Goal: Task Accomplishment & Management: Manage account settings

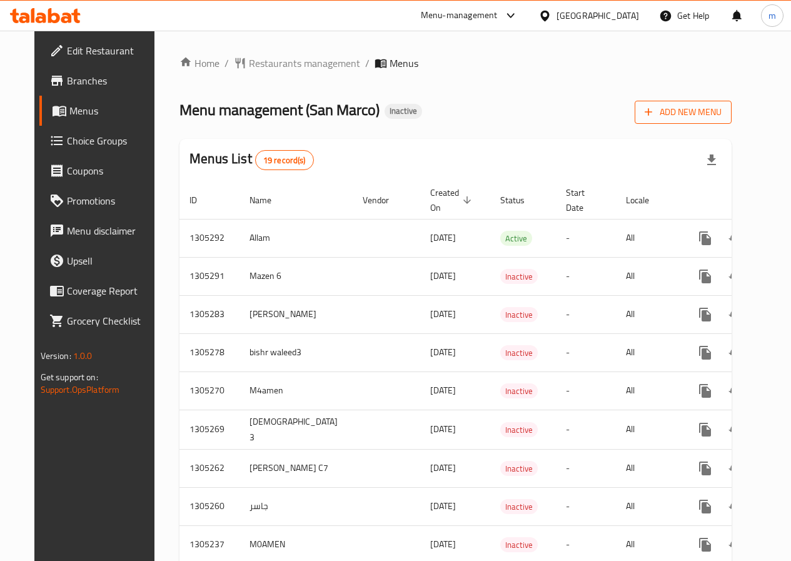
click at [694, 113] on span "Add New Menu" at bounding box center [683, 112] width 77 height 16
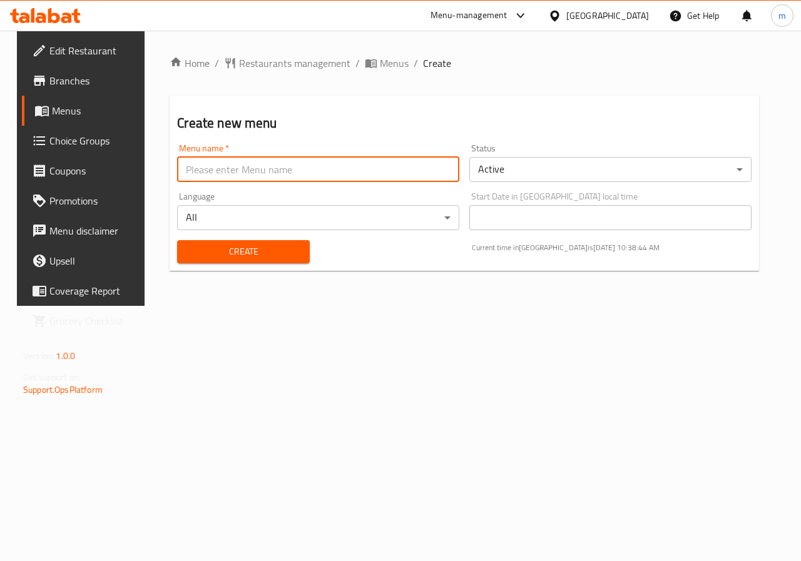
click at [267, 180] on input "text" at bounding box center [318, 169] width 282 height 25
type input "MENNA12/8 case2"
click at [282, 254] on span "Create" at bounding box center [243, 252] width 112 height 16
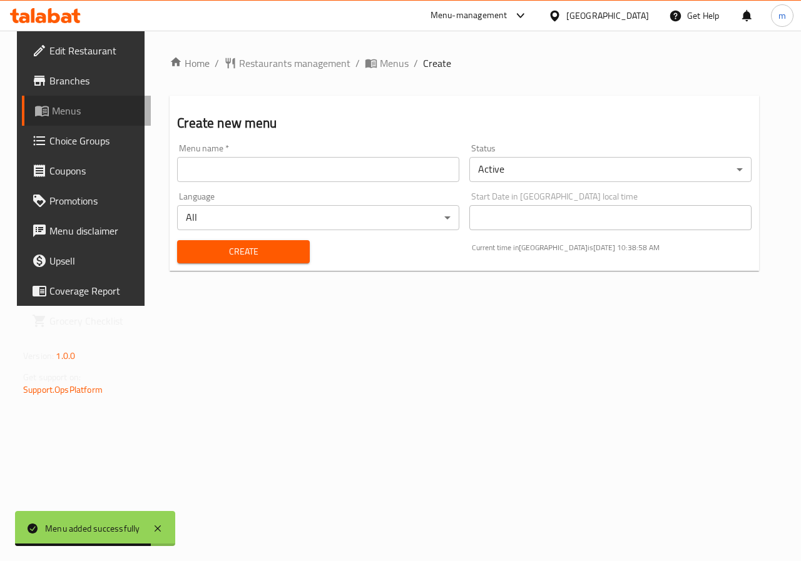
click at [52, 104] on span "Menus" at bounding box center [96, 110] width 89 height 15
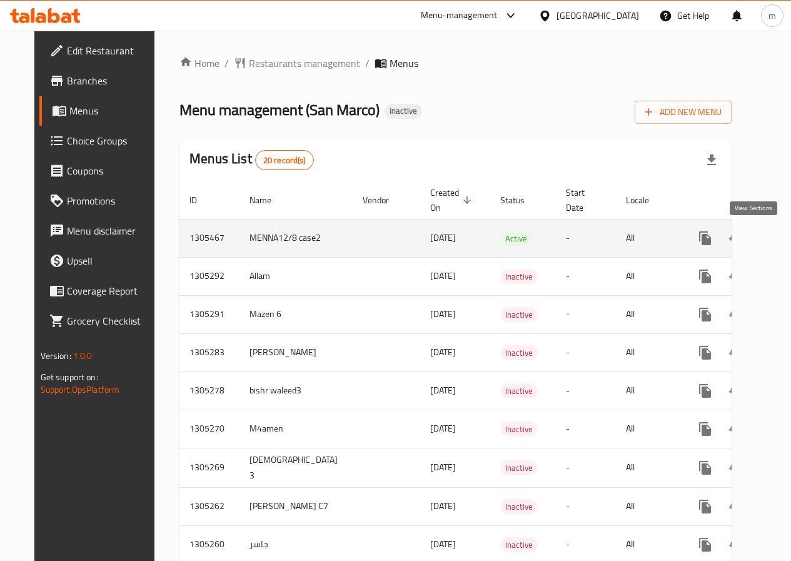
click at [788, 233] on icon "enhanced table" at bounding box center [795, 238] width 15 height 15
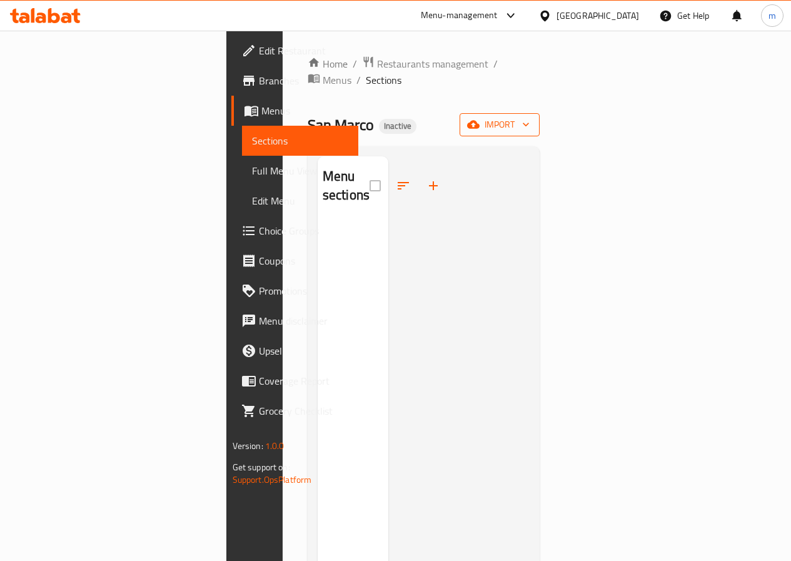
click at [530, 117] on span "import" at bounding box center [500, 125] width 60 height 16
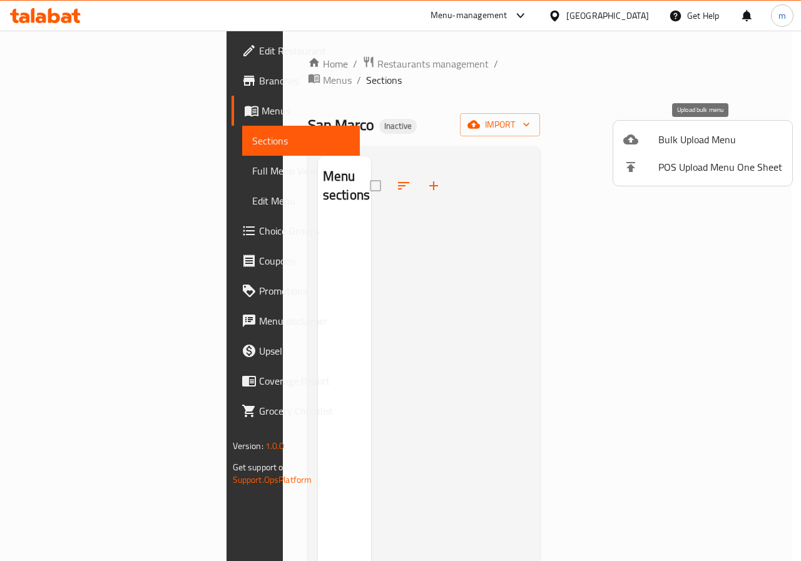
click at [695, 135] on span "Bulk Upload Menu" at bounding box center [720, 139] width 124 height 15
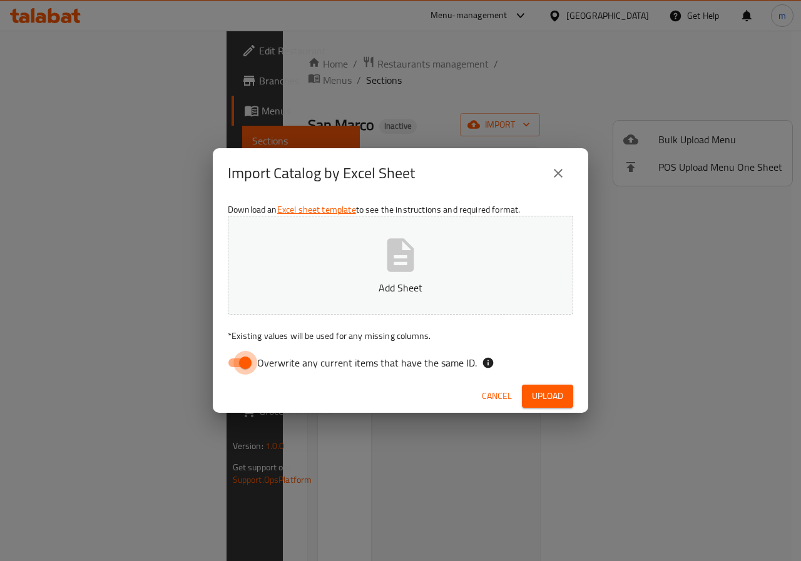
click at [241, 367] on input "Overwrite any current items that have the same ID." at bounding box center [245, 363] width 71 height 24
checkbox input "false"
click at [455, 248] on button "Add Sheet" at bounding box center [400, 265] width 345 height 99
click at [544, 400] on span "Upload" at bounding box center [547, 397] width 31 height 16
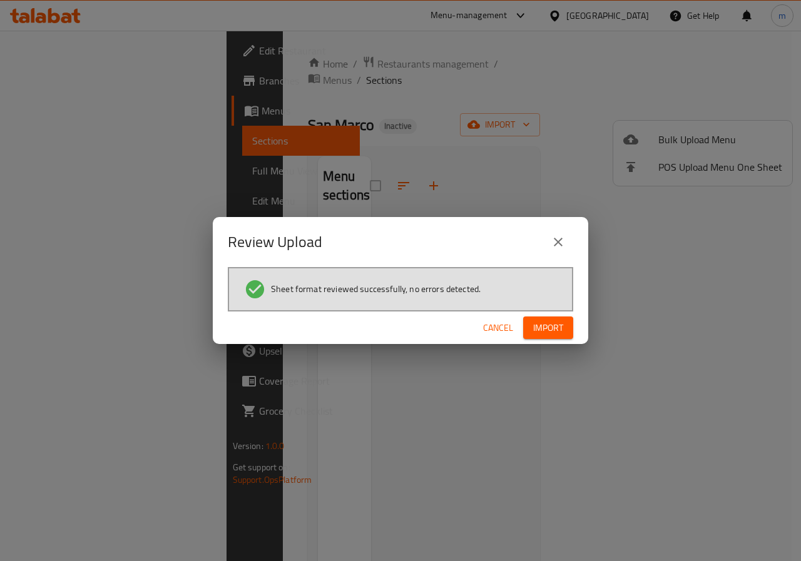
click at [541, 329] on span "Import" at bounding box center [548, 328] width 30 height 16
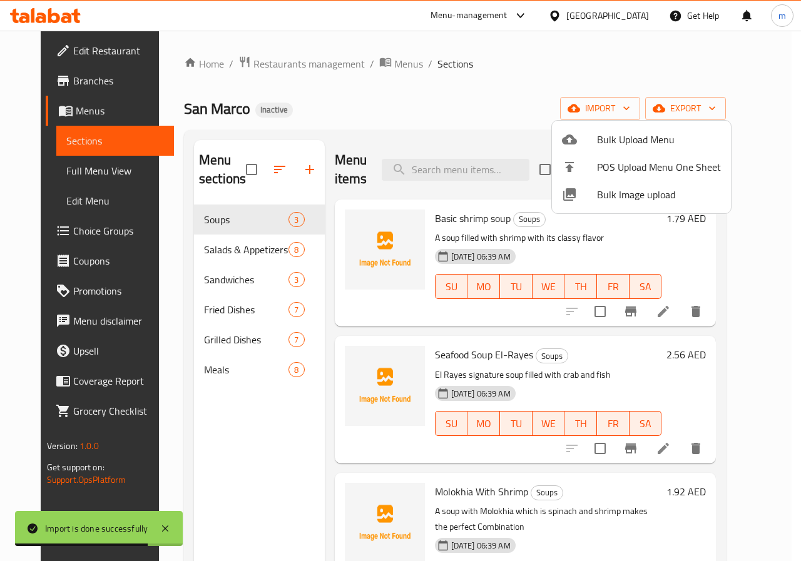
click at [791, 254] on div at bounding box center [400, 280] width 801 height 561
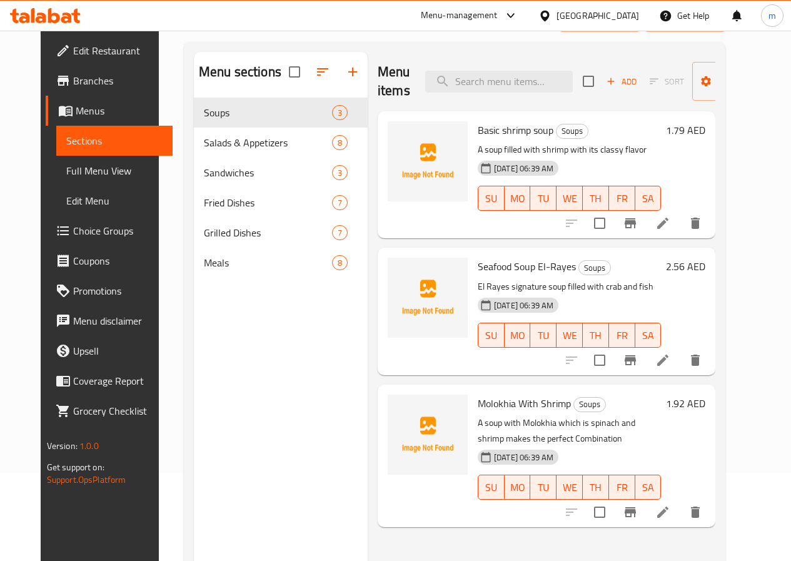
scroll to position [125, 0]
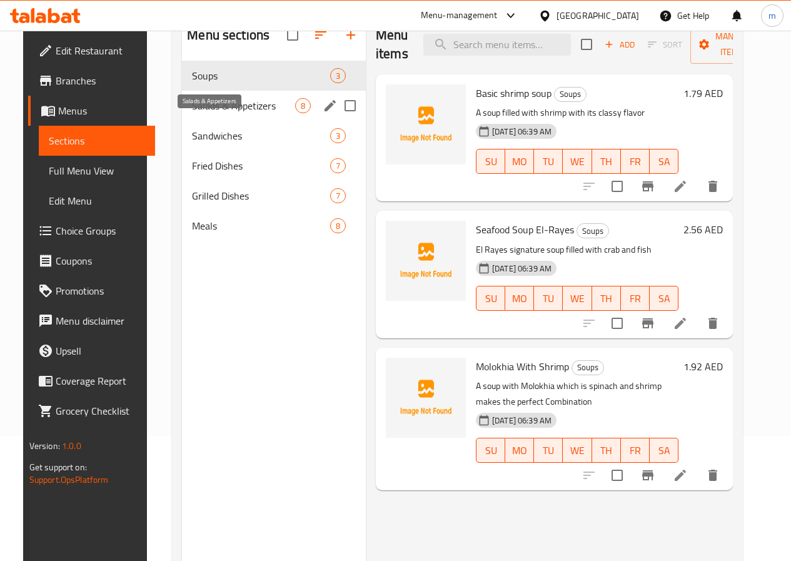
click at [193, 113] on span "Salads & Appetizers" at bounding box center [243, 105] width 103 height 15
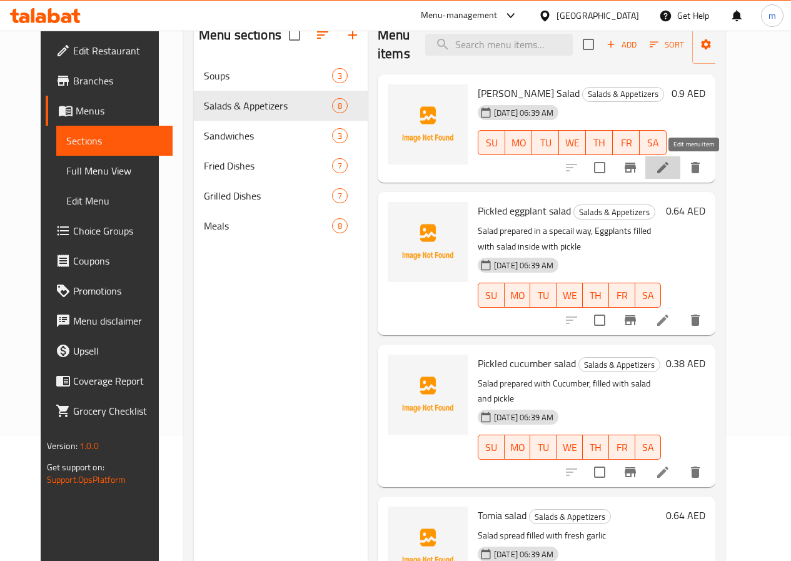
click at [671, 175] on icon at bounding box center [663, 167] width 15 height 15
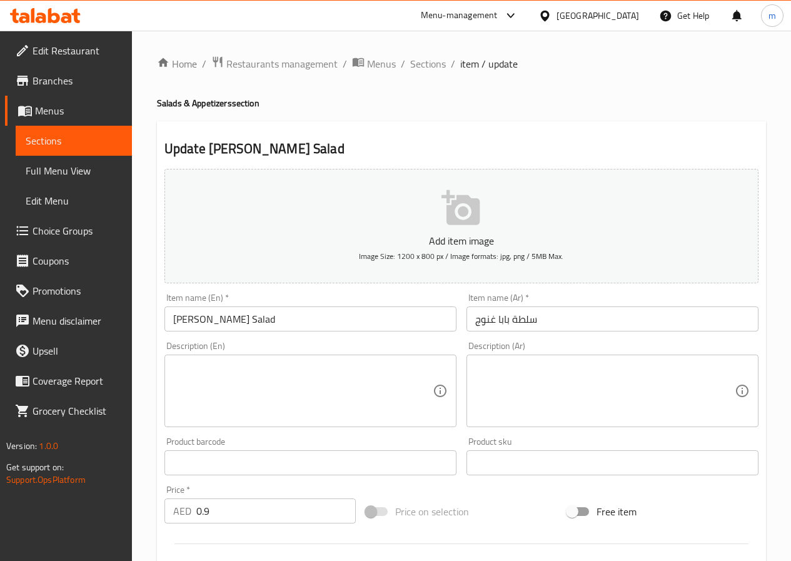
scroll to position [63, 0]
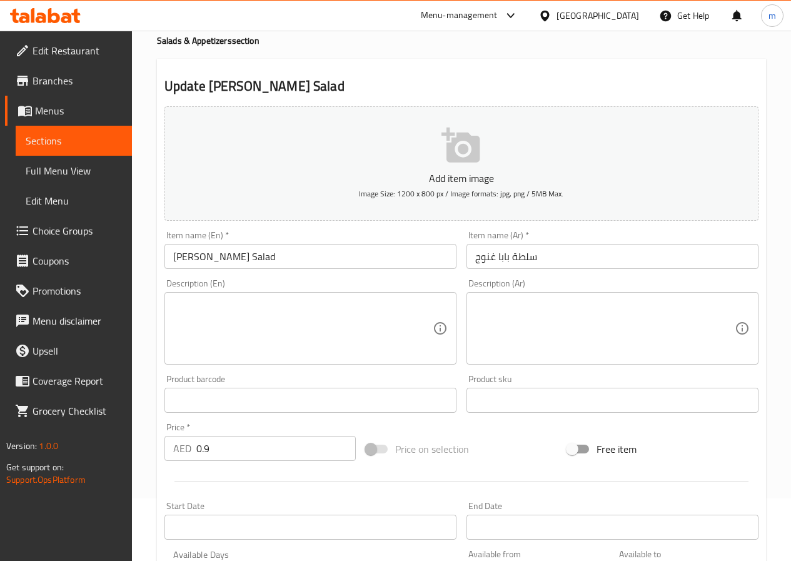
click at [237, 457] on input "0.9" at bounding box center [276, 448] width 160 height 25
click at [248, 449] on input "0.9" at bounding box center [276, 448] width 160 height 25
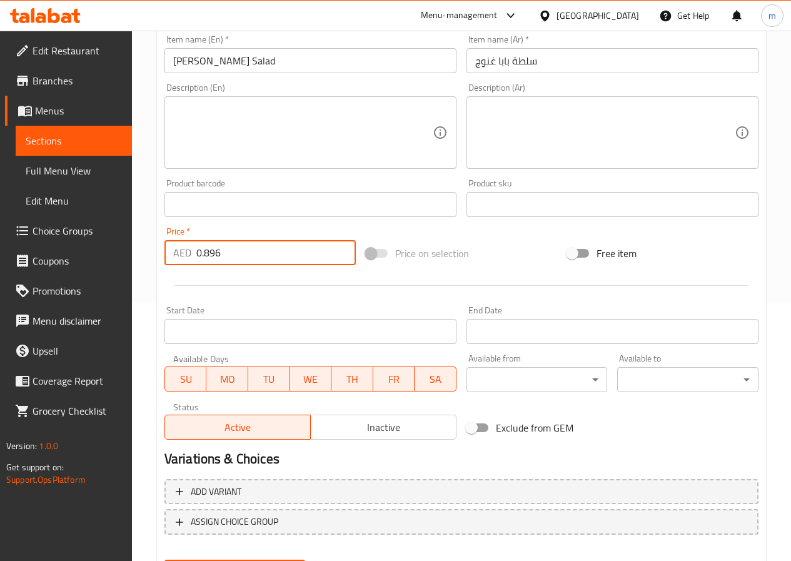
scroll to position [323, 0]
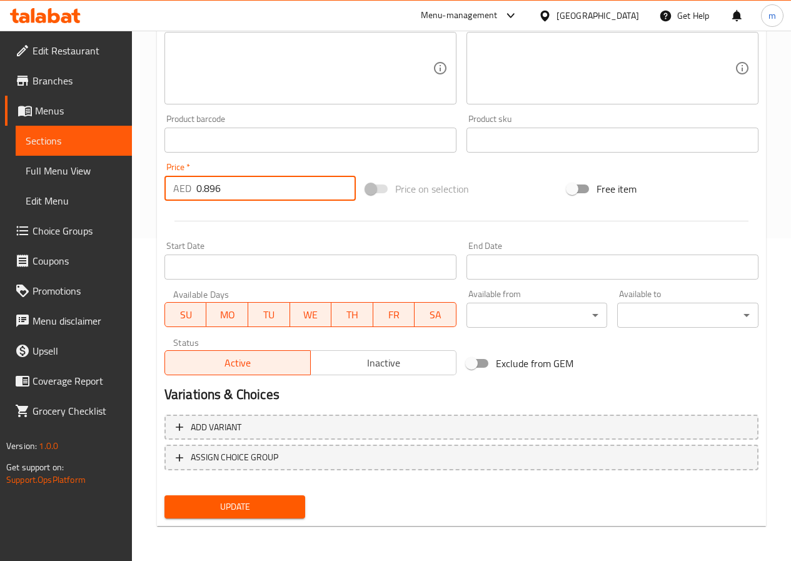
type input "0.896"
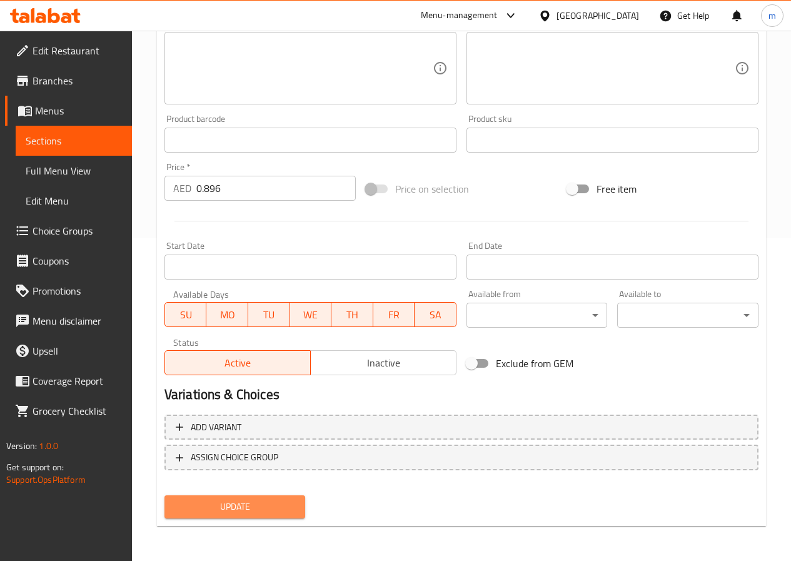
click at [239, 507] on span "Update" at bounding box center [235, 507] width 121 height 16
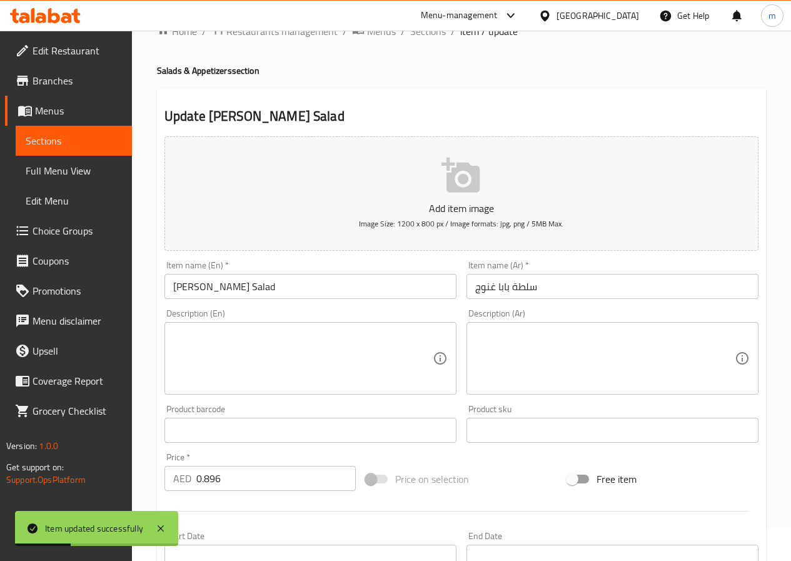
scroll to position [0, 0]
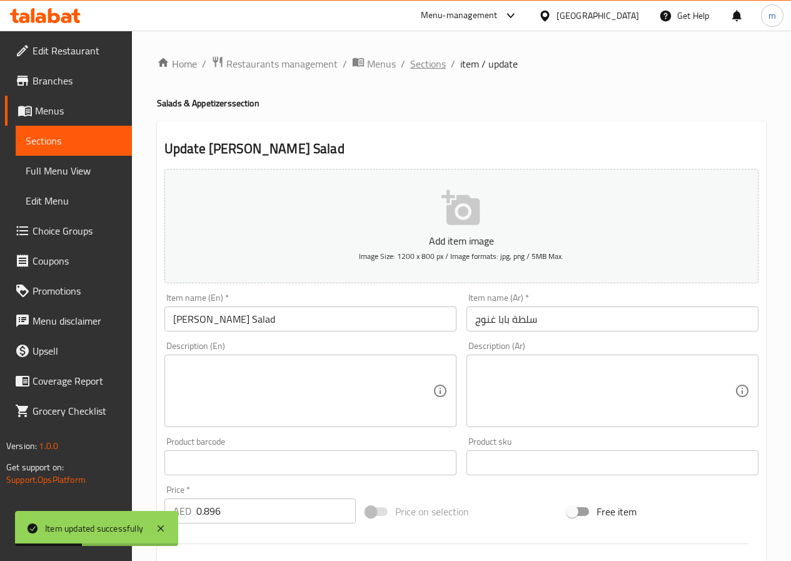
click at [432, 57] on span "Sections" at bounding box center [428, 63] width 36 height 15
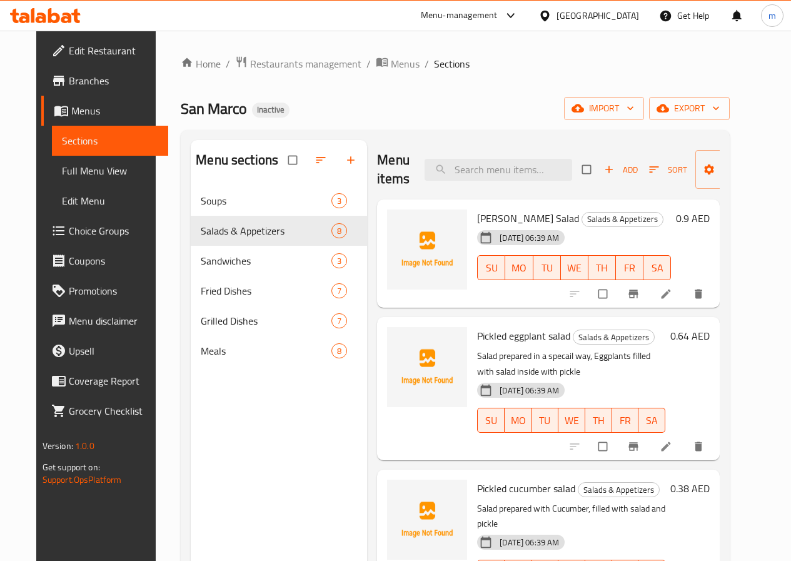
click at [710, 214] on h6 "0.9 AED" at bounding box center [693, 219] width 34 height 18
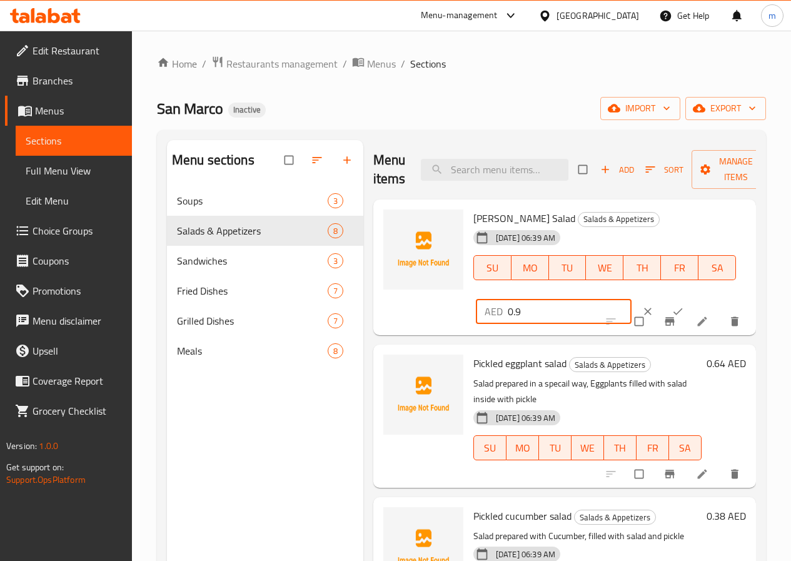
click at [508, 320] on input "0.9" at bounding box center [570, 311] width 124 height 25
type input "0.89"
click at [672, 317] on icon "ok" at bounding box center [678, 311] width 13 height 13
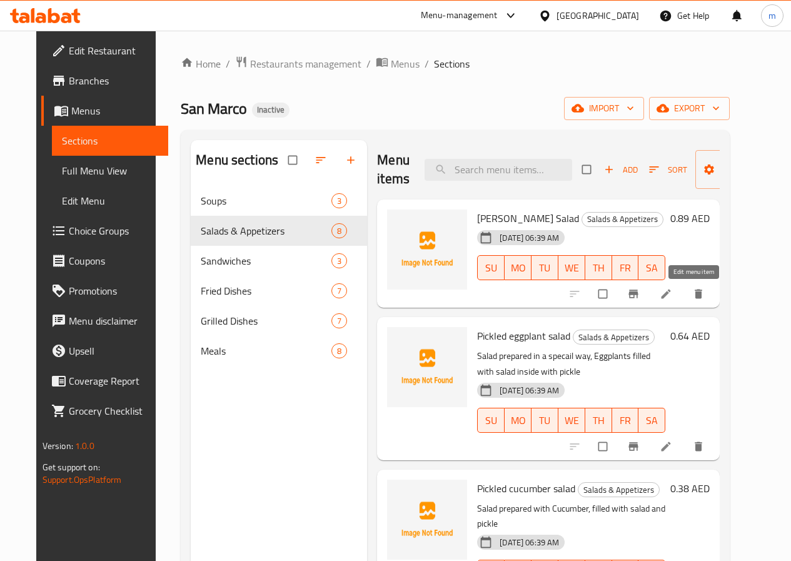
click at [673, 293] on icon at bounding box center [666, 294] width 13 height 13
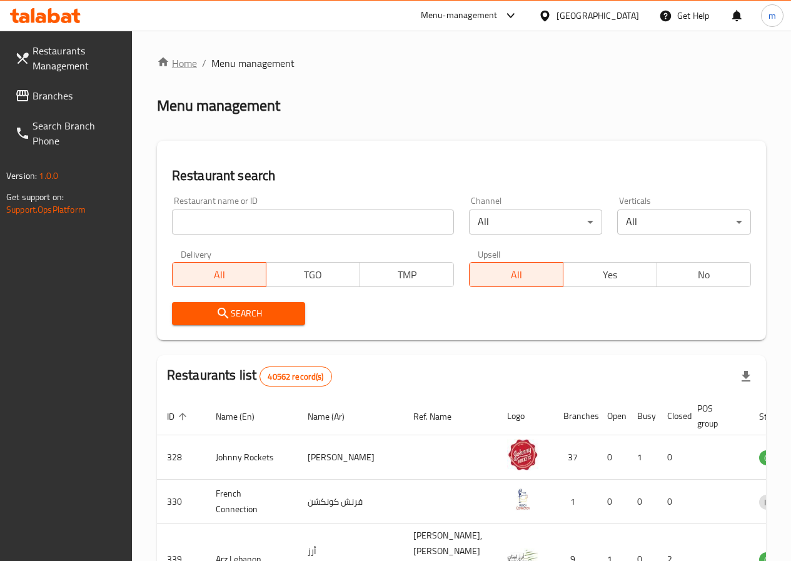
click at [183, 63] on link "Home" at bounding box center [177, 63] width 40 height 15
click at [65, 93] on span "Branches" at bounding box center [77, 95] width 89 height 15
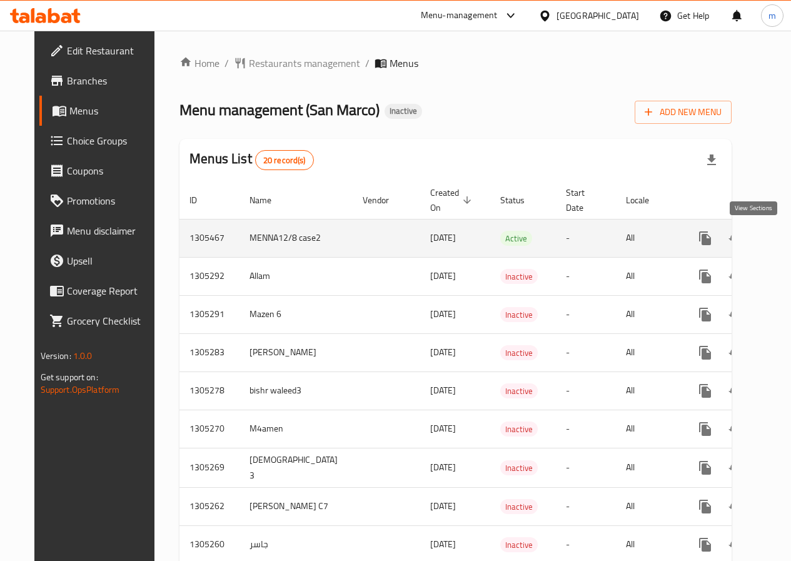
click at [790, 242] on icon "enhanced table" at bounding box center [795, 238] width 11 height 11
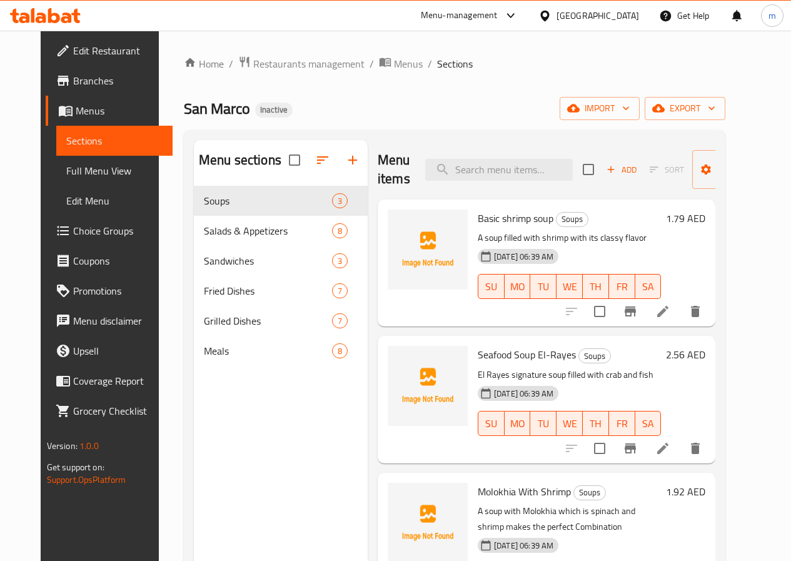
click at [706, 217] on h6 "1.79 AED" at bounding box center [685, 219] width 39 height 18
click at [661, 217] on h6 "Basic shrimp soup Soups" at bounding box center [569, 219] width 183 height 18
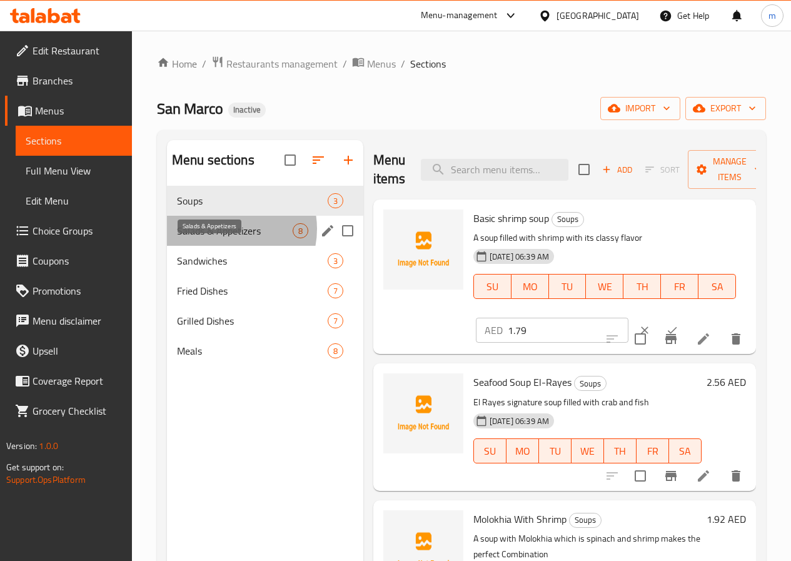
click at [226, 238] on span "Salads & Appetizers" at bounding box center [235, 230] width 116 height 15
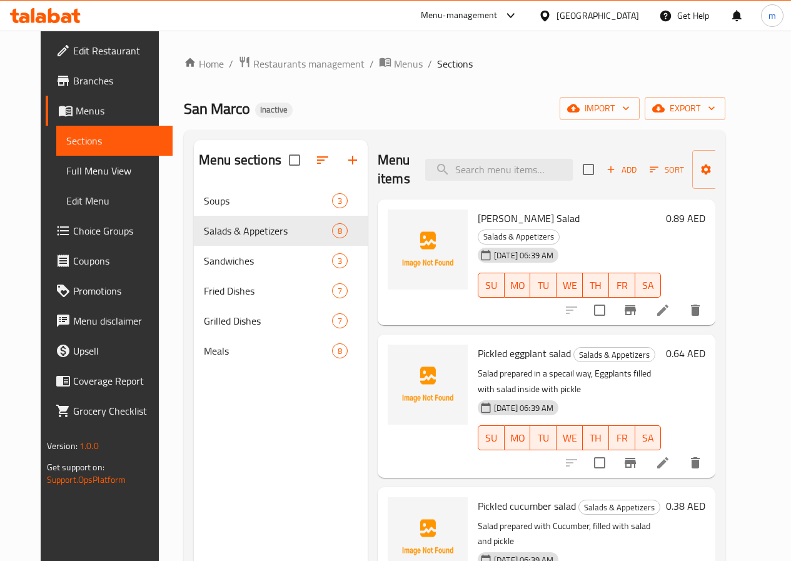
click at [706, 220] on h6 "0.89 AED" at bounding box center [685, 219] width 39 height 18
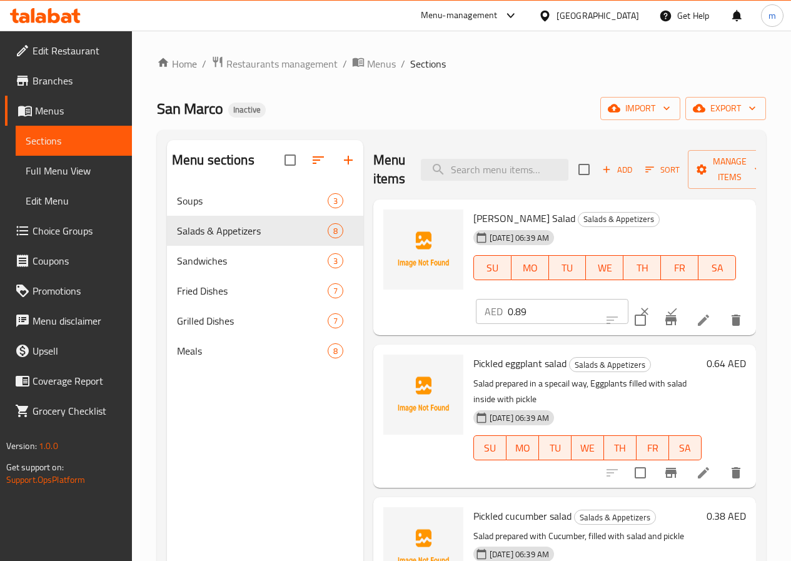
click at [714, 220] on h6 "[PERSON_NAME] Salad Salads & Appetizers" at bounding box center [605, 219] width 263 height 18
click at [508, 307] on input "0.89" at bounding box center [568, 311] width 121 height 25
type input "0.896"
click at [655, 239] on div "[DATE] 06:39 AM SU MO TU WE TH FR SA" at bounding box center [605, 259] width 273 height 68
click at [508, 318] on input "0.896" at bounding box center [568, 311] width 121 height 25
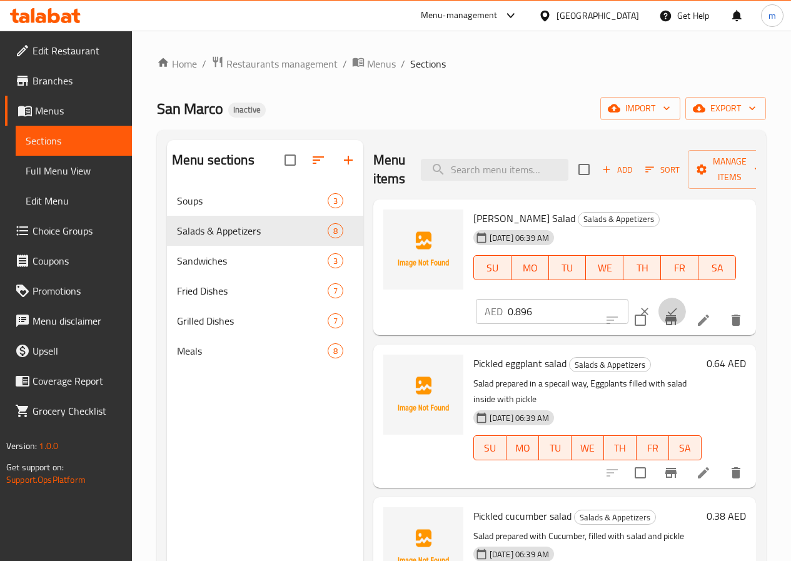
click at [666, 315] on icon "ok" at bounding box center [672, 311] width 13 height 13
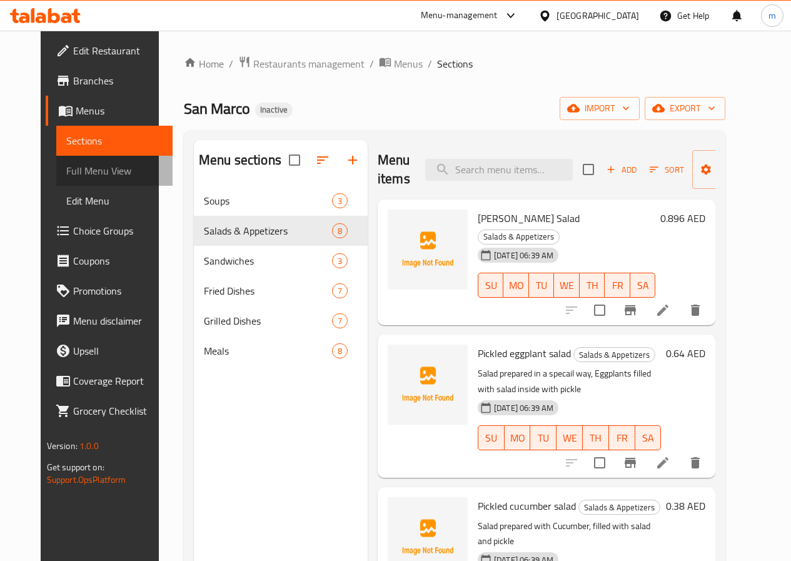
click at [66, 174] on span "Full Menu View" at bounding box center [114, 170] width 96 height 15
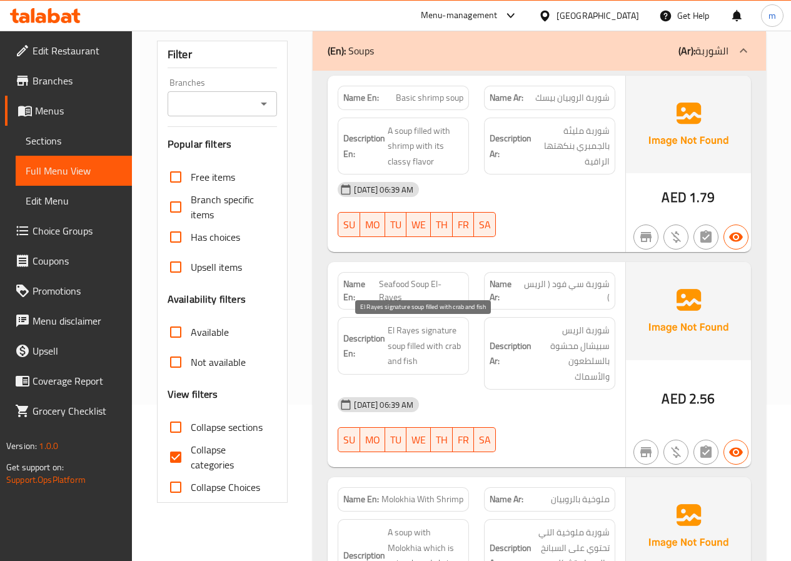
scroll to position [63, 0]
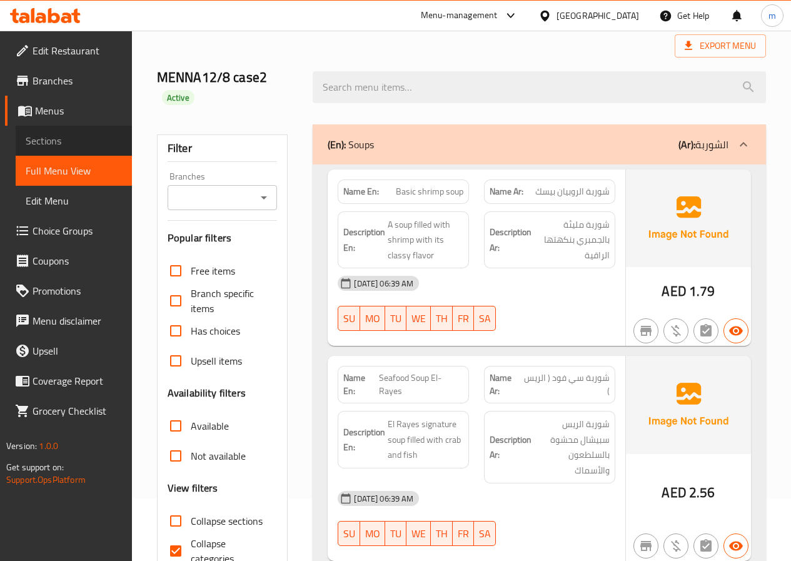
click at [70, 135] on span "Sections" at bounding box center [74, 140] width 96 height 15
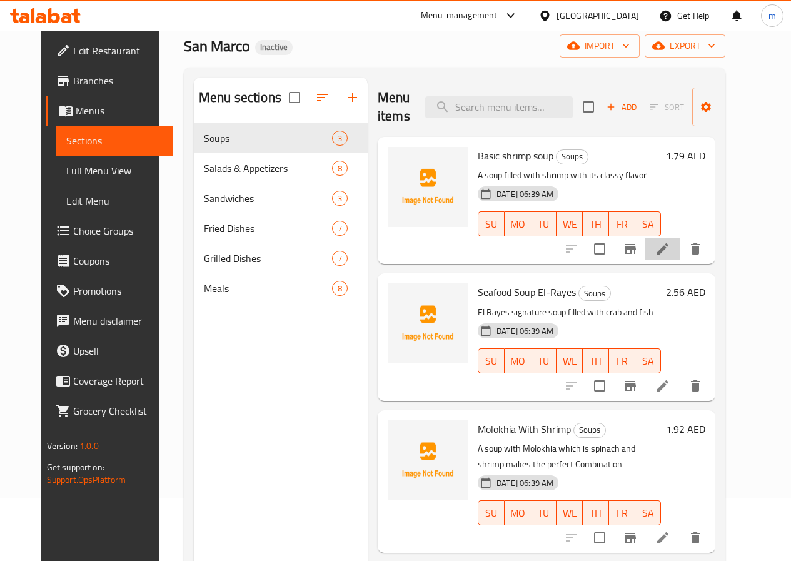
click at [681, 257] on li at bounding box center [663, 249] width 35 height 23
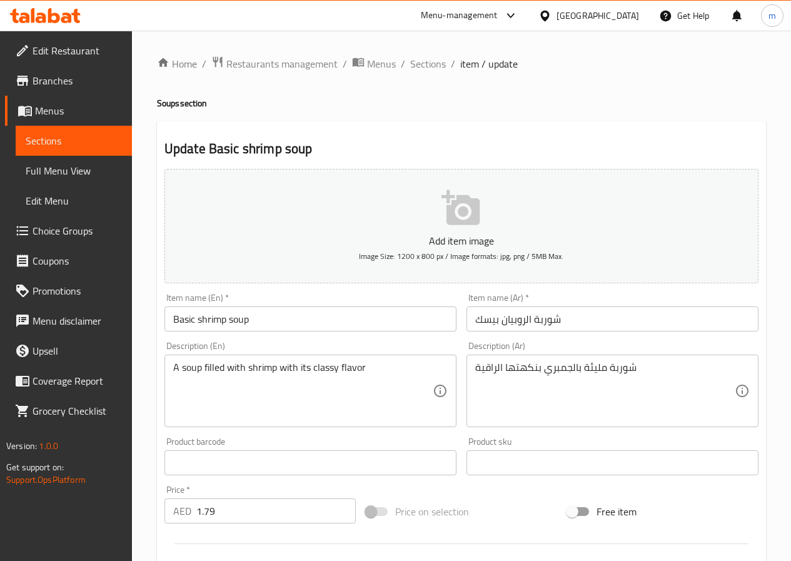
click at [425, 64] on span "Sections" at bounding box center [428, 63] width 36 height 15
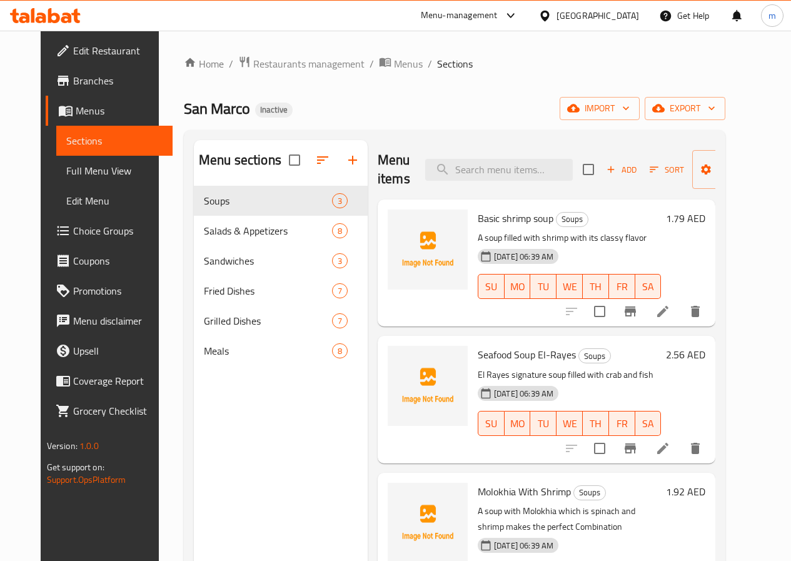
click at [98, 171] on span "Full Menu View" at bounding box center [114, 170] width 96 height 15
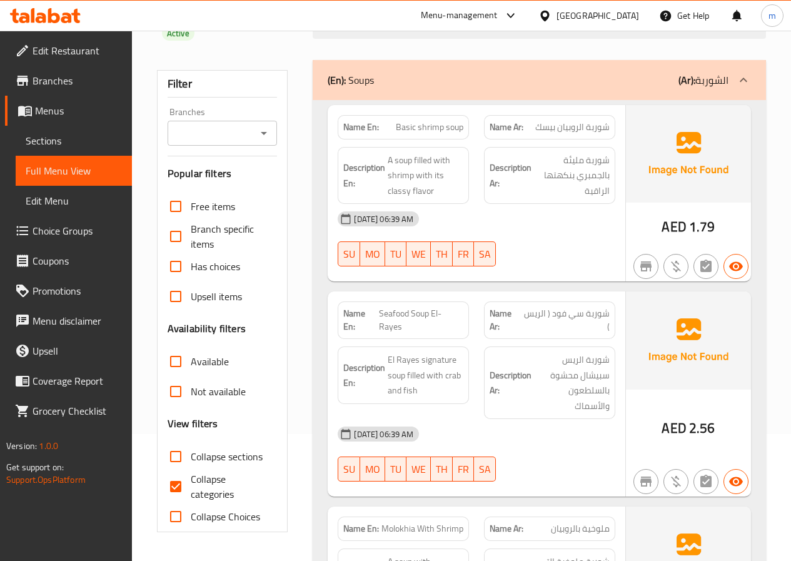
scroll to position [188, 0]
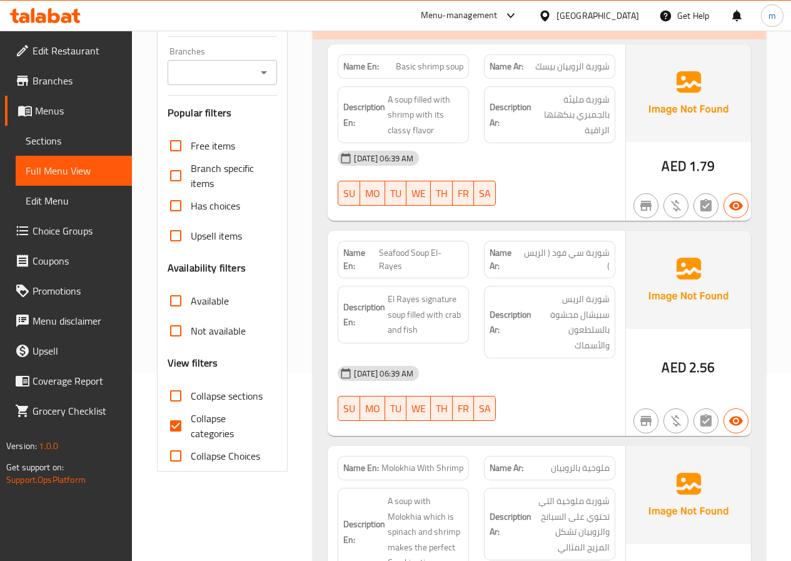
click at [178, 425] on input "Collapse categories" at bounding box center [176, 426] width 30 height 30
checkbox input "false"
click at [174, 404] on input "Collapse sections" at bounding box center [176, 396] width 30 height 30
checkbox input "true"
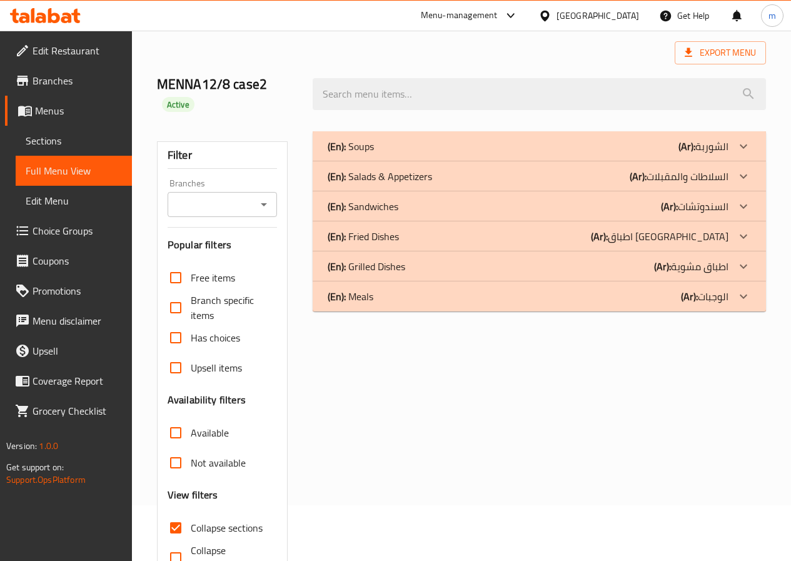
scroll to position [0, 0]
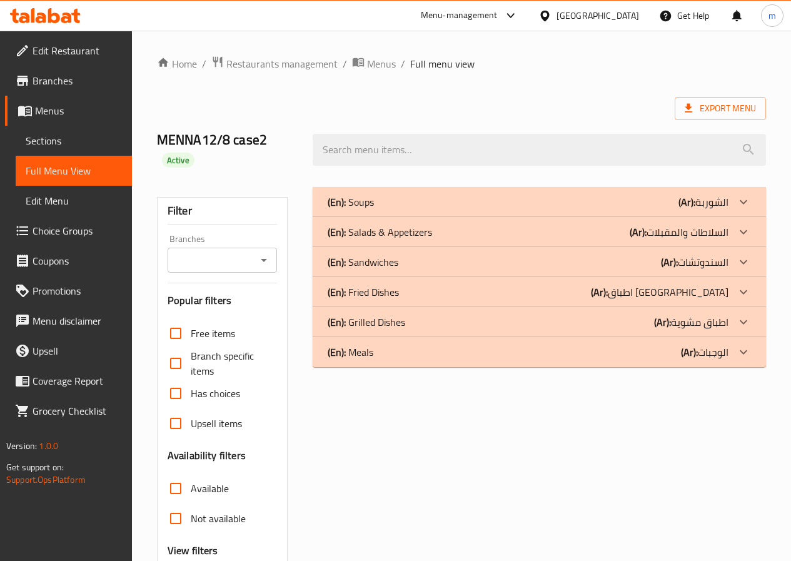
click at [737, 198] on icon at bounding box center [743, 202] width 15 height 15
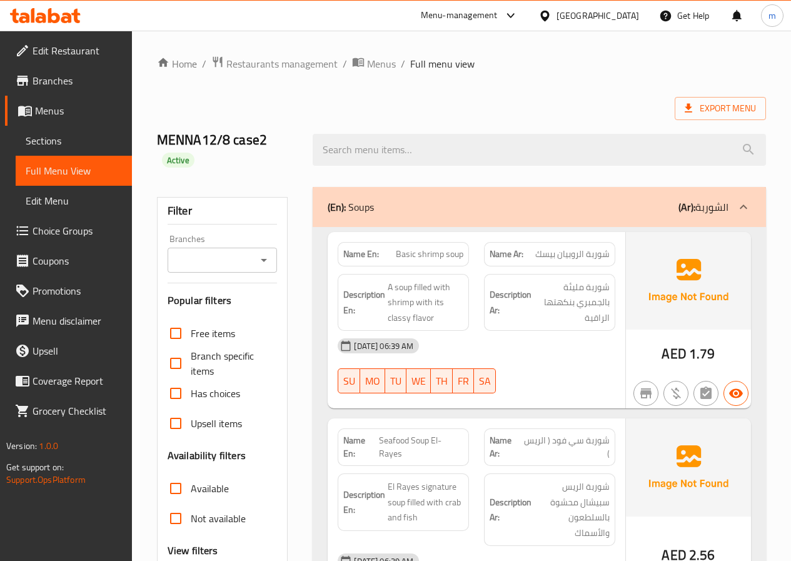
click at [737, 198] on div at bounding box center [744, 207] width 30 height 30
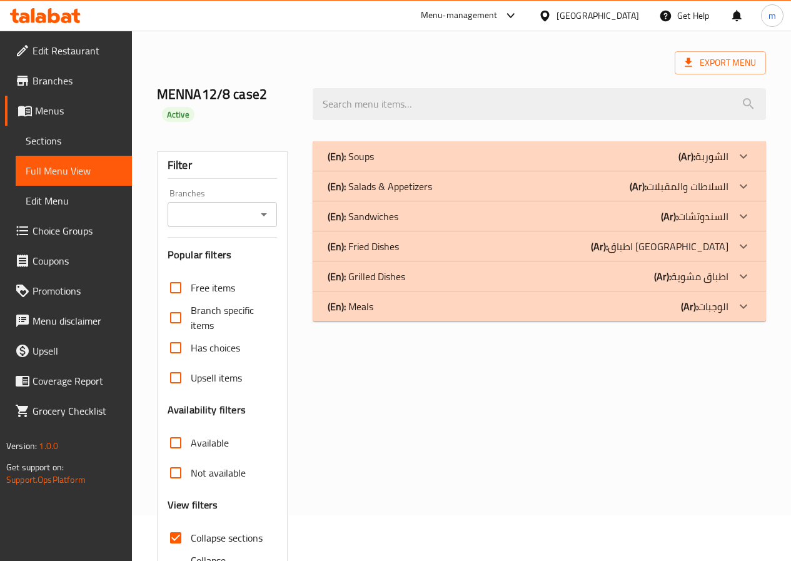
scroll to position [123, 0]
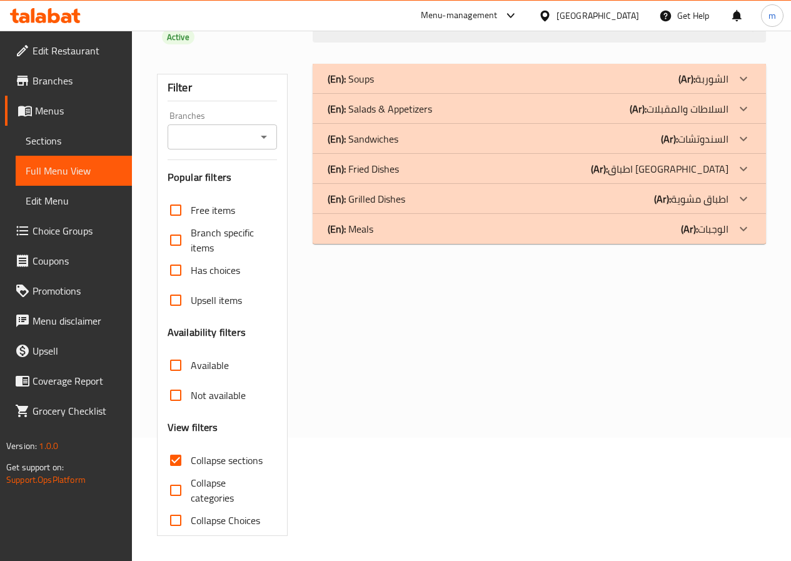
click at [174, 478] on input "Collapse categories" at bounding box center [176, 490] width 30 height 30
checkbox input "true"
click at [174, 460] on input "Collapse sections" at bounding box center [176, 460] width 30 height 30
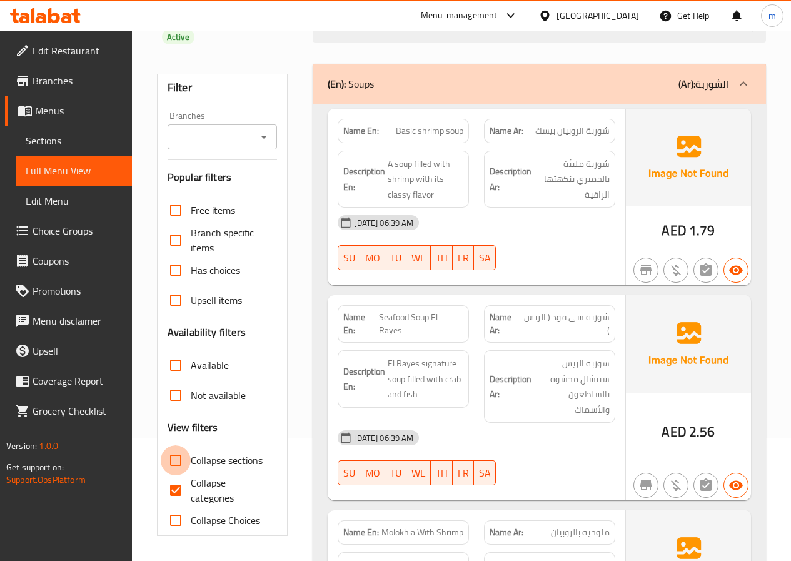
click at [174, 460] on input "Collapse sections" at bounding box center [176, 460] width 30 height 30
checkbox input "true"
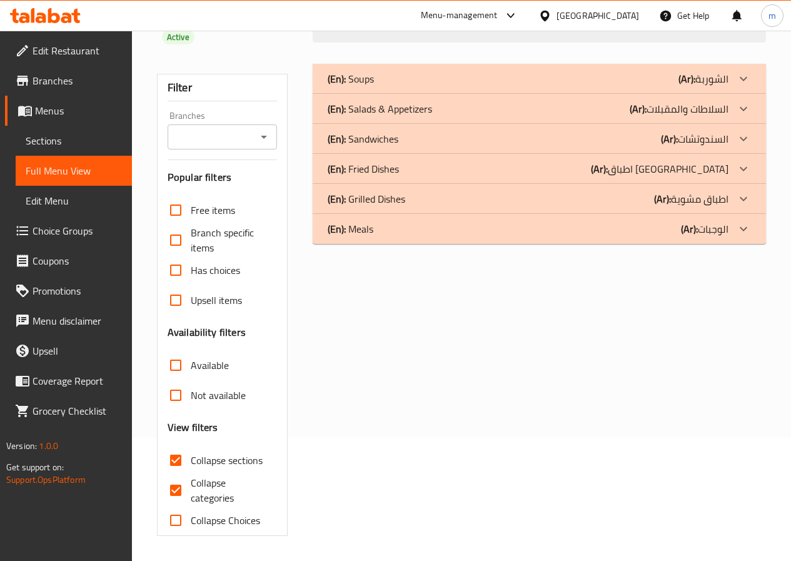
click at [173, 488] on input "Collapse categories" at bounding box center [176, 490] width 30 height 30
click at [179, 490] on input "Collapse categories" at bounding box center [176, 490] width 30 height 30
checkbox input "true"
click at [180, 466] on input "Collapse sections" at bounding box center [176, 460] width 30 height 30
checkbox input "false"
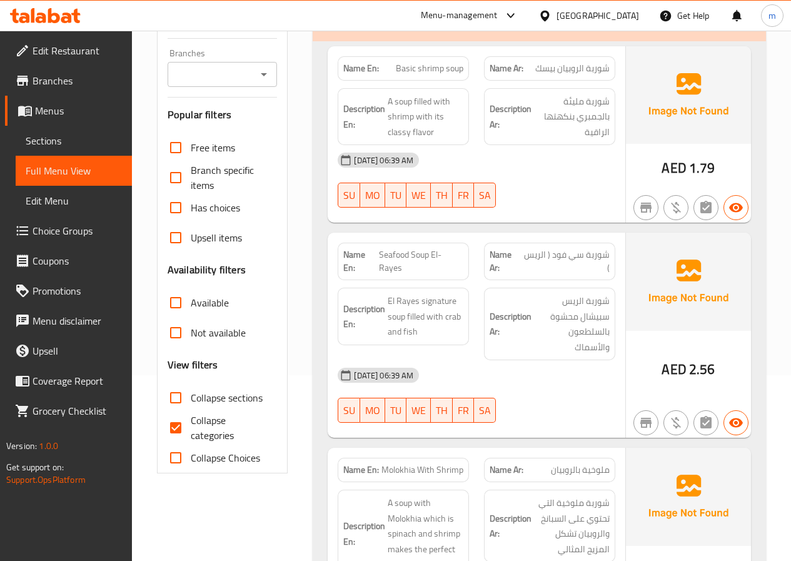
scroll to position [0, 0]
